Goal: Task Accomplishment & Management: Manage account settings

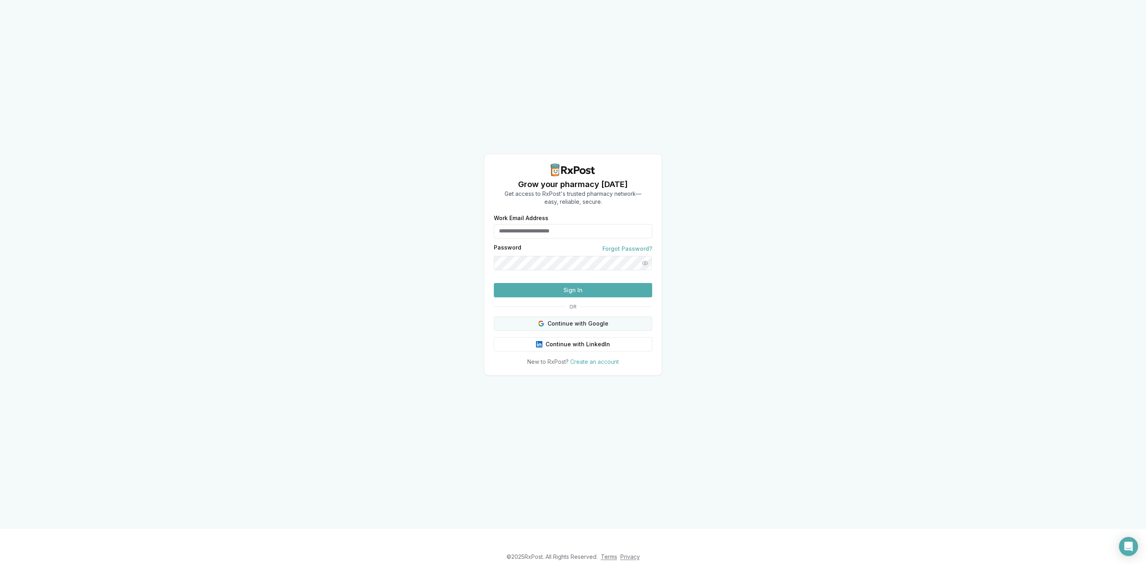
type input "**********"
click at [605, 329] on button "Continue with Google" at bounding box center [573, 323] width 158 height 14
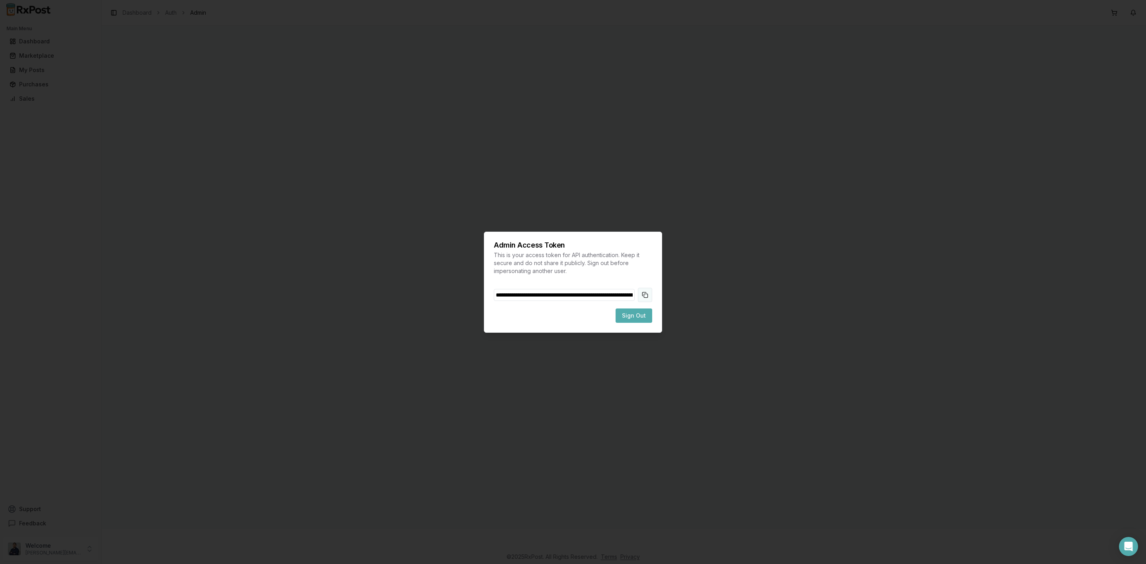
click at [644, 294] on button "Copy token to clipboard" at bounding box center [645, 295] width 14 height 14
click at [643, 312] on span "Sign Out" at bounding box center [634, 316] width 24 height 8
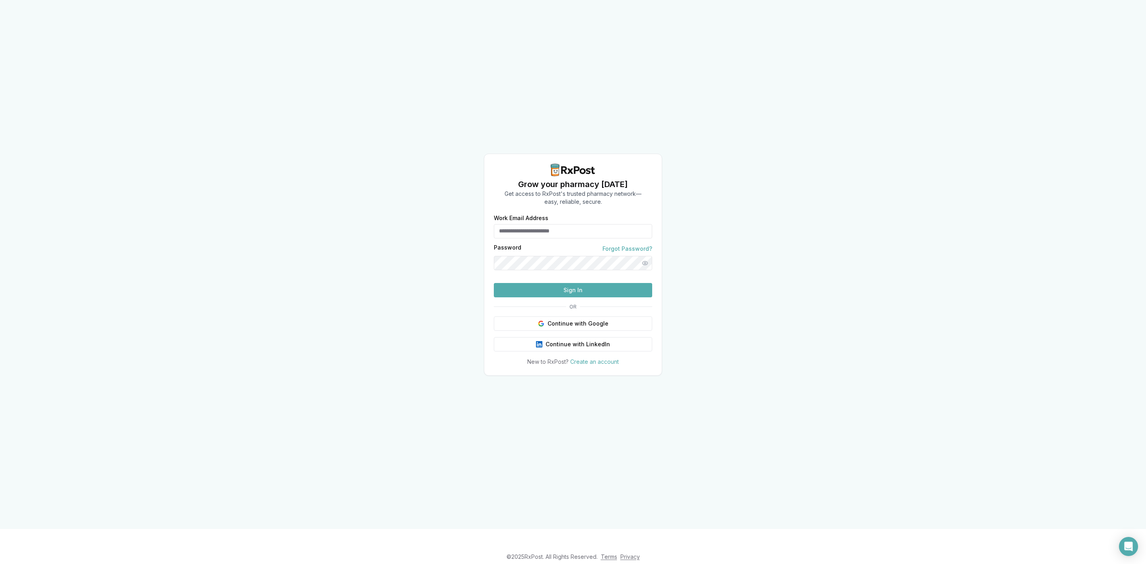
type input "**********"
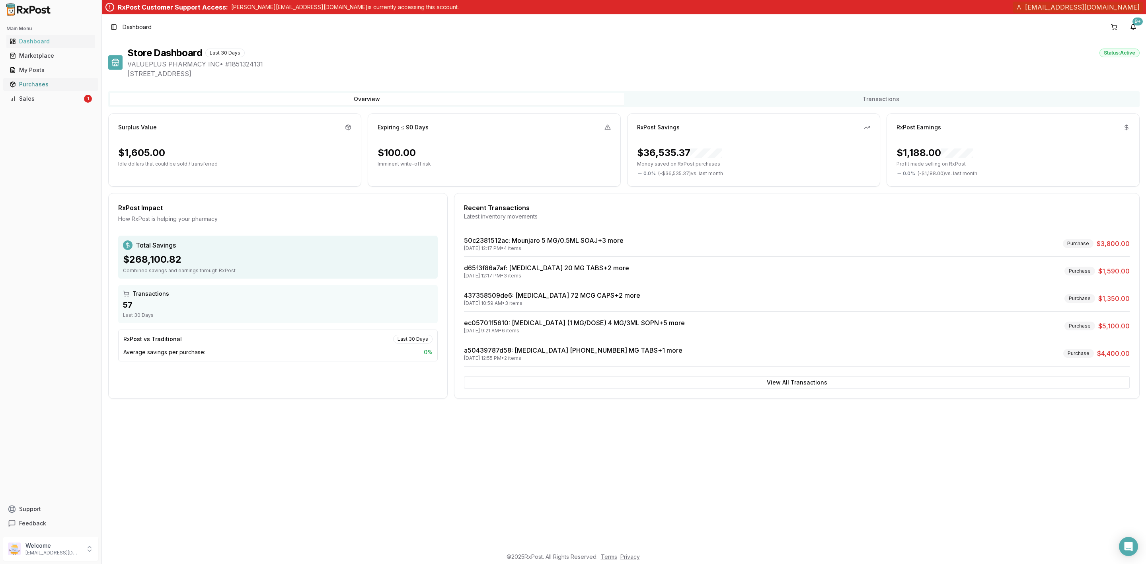
click at [39, 86] on div "Purchases" at bounding box center [51, 84] width 82 height 8
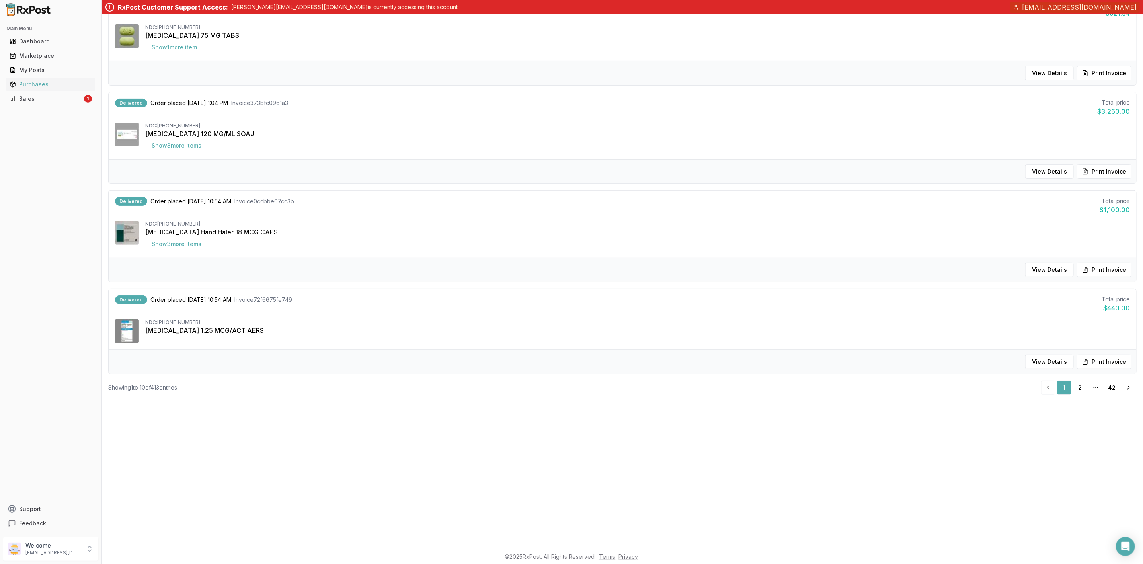
scroll to position [358, 0]
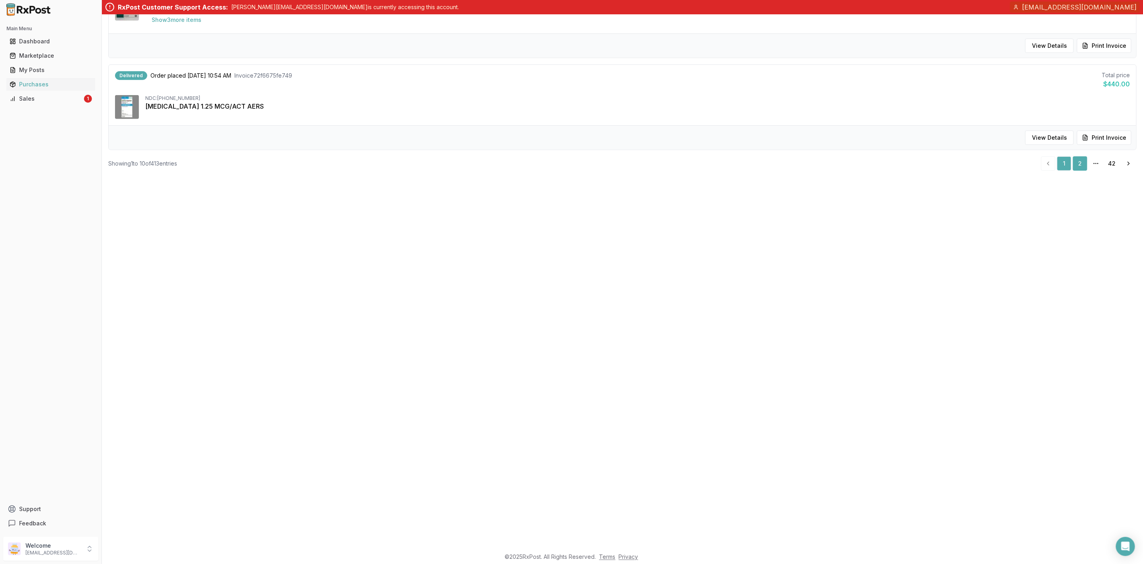
click at [1083, 165] on link "2" at bounding box center [1080, 163] width 14 height 14
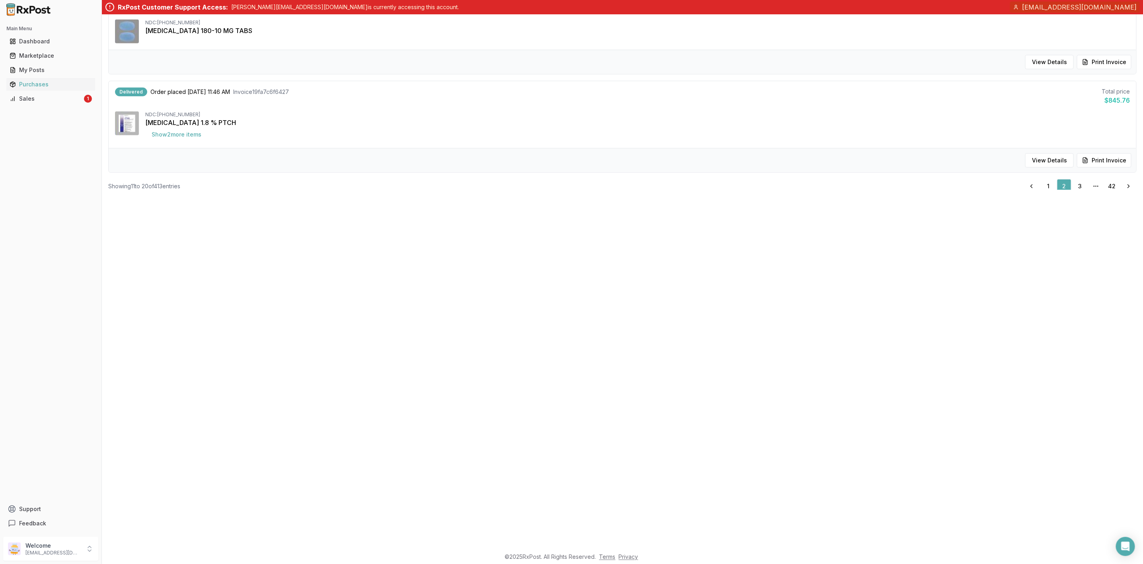
scroll to position [590, 0]
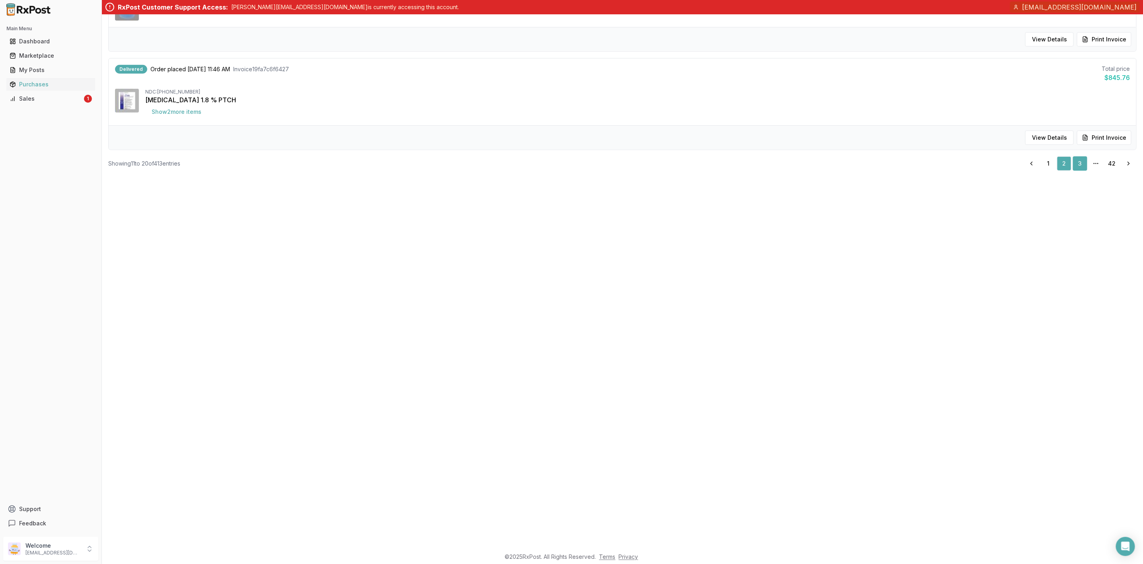
click at [1073, 164] on link "3" at bounding box center [1080, 163] width 14 height 14
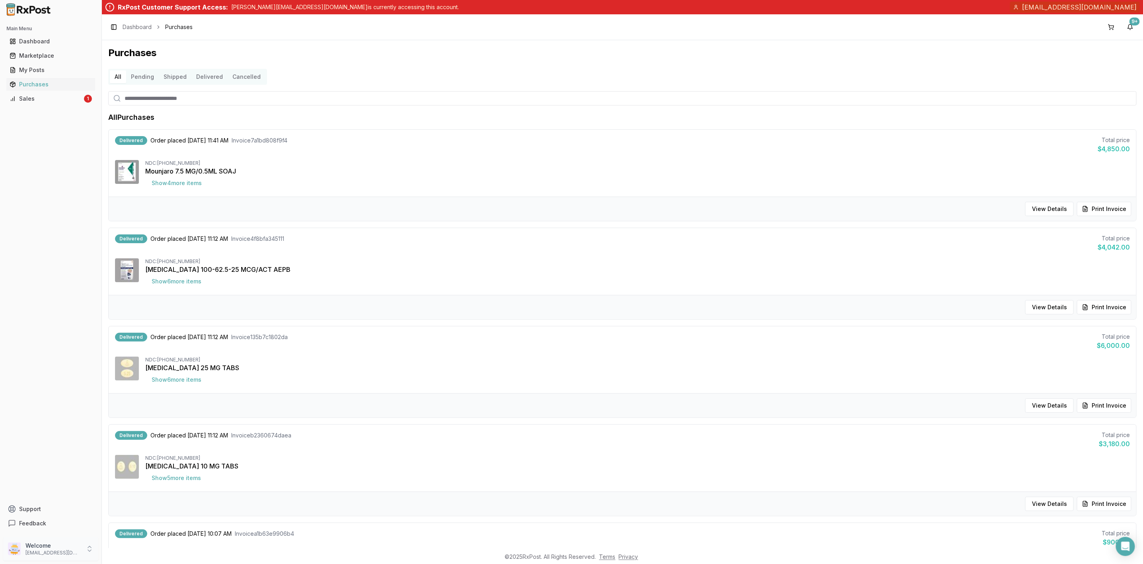
click at [53, 549] on p "Welcome" at bounding box center [52, 546] width 55 height 8
click at [133, 556] on button "Sign Out" at bounding box center [144, 550] width 82 height 13
